Goal: Navigation & Orientation: Find specific page/section

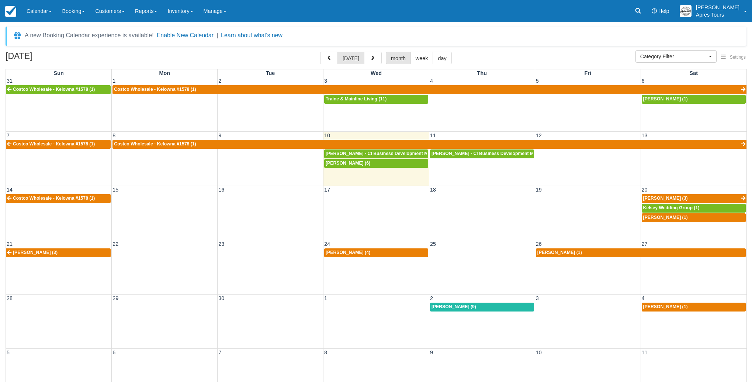
select select
click at [10, 10] on img at bounding box center [10, 11] width 11 height 11
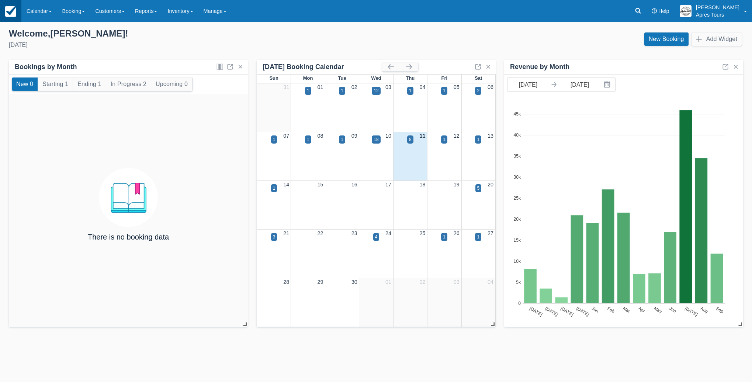
click at [13, 12] on img at bounding box center [10, 11] width 11 height 11
